Goal: Find specific page/section: Find specific page/section

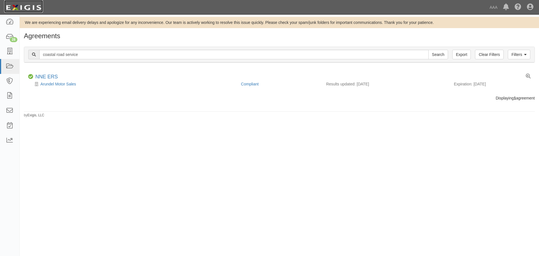
click at [33, 4] on img at bounding box center [23, 8] width 39 height 10
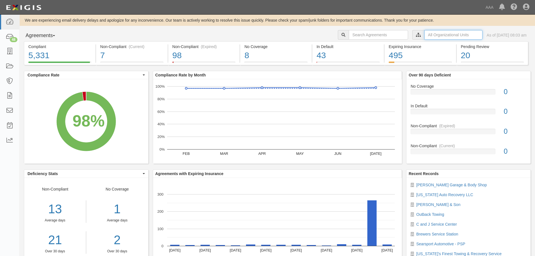
click at [424, 35] on input "text" at bounding box center [453, 35] width 58 height 10
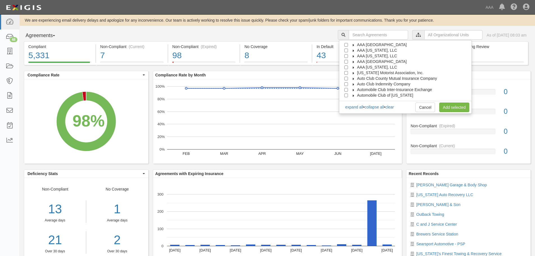
click at [390, 60] on span "AAA [GEOGRAPHIC_DATA]" at bounding box center [382, 61] width 50 height 4
click at [385, 66] on span "Automotive Services" at bounding box center [380, 67] width 36 height 4
click at [358, 78] on input "Emergency Roadside Service (ERS)" at bounding box center [356, 79] width 4 height 4
checkbox input "true"
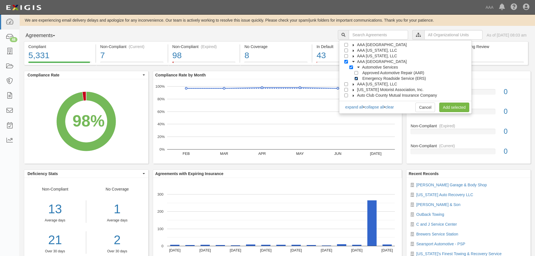
checkbox input "true"
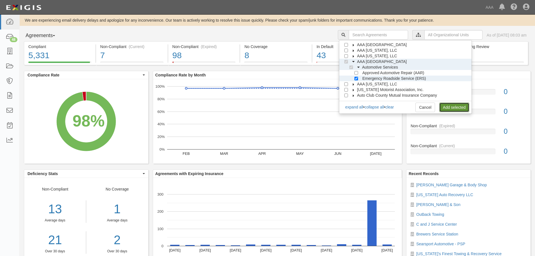
click at [445, 108] on link "Add selected" at bounding box center [454, 107] width 30 height 10
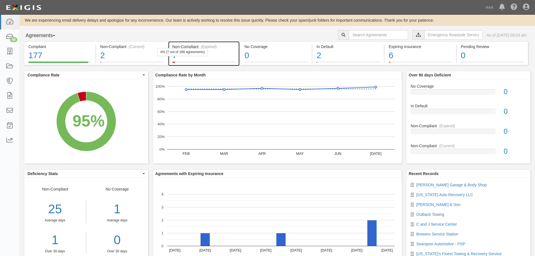
click at [229, 52] on div "7" at bounding box center [203, 55] width 63 height 12
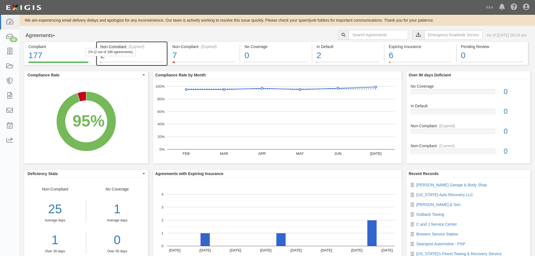
click at [150, 53] on div "2" at bounding box center [131, 55] width 63 height 12
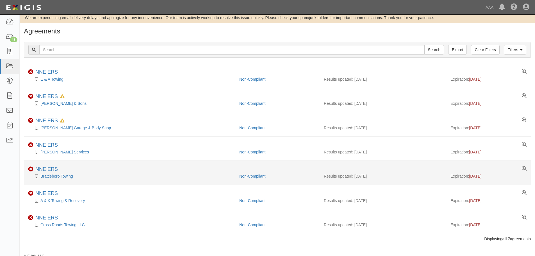
scroll to position [7, 0]
